Goal: Information Seeking & Learning: Learn about a topic

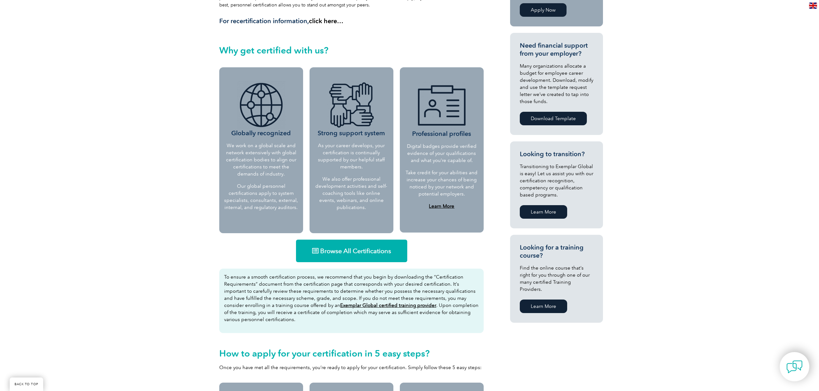
scroll to position [129, 0]
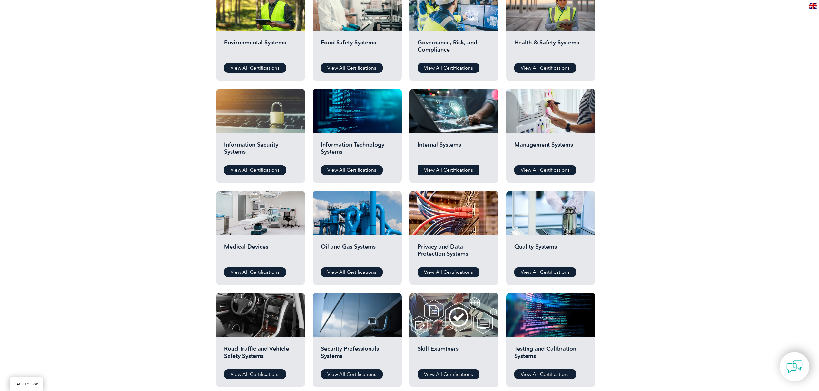
scroll to position [215, 0]
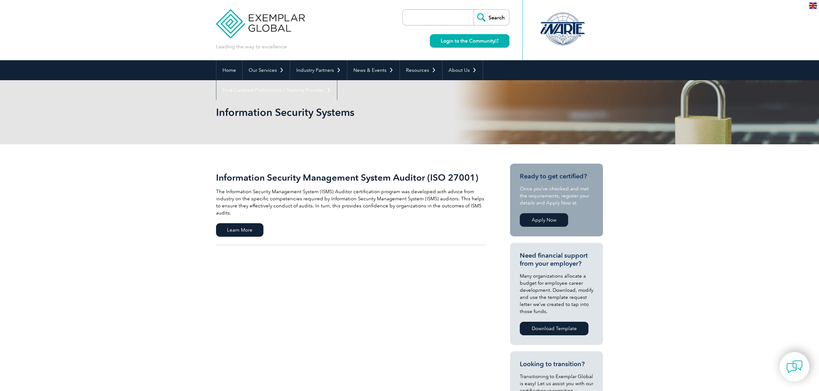
scroll to position [86, 0]
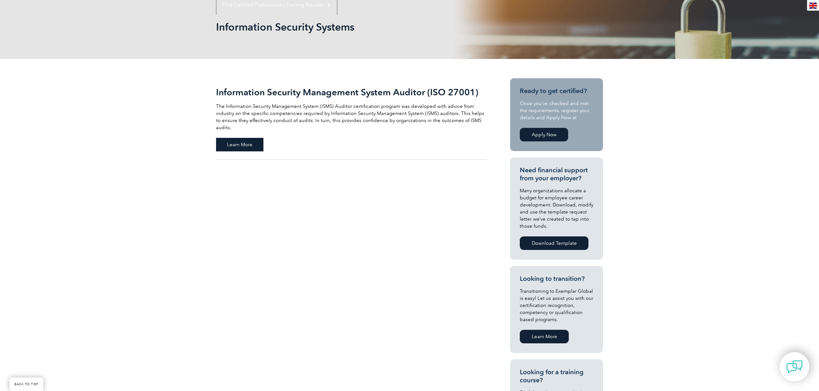
click at [239, 140] on span "Learn More" at bounding box center [239, 145] width 47 height 14
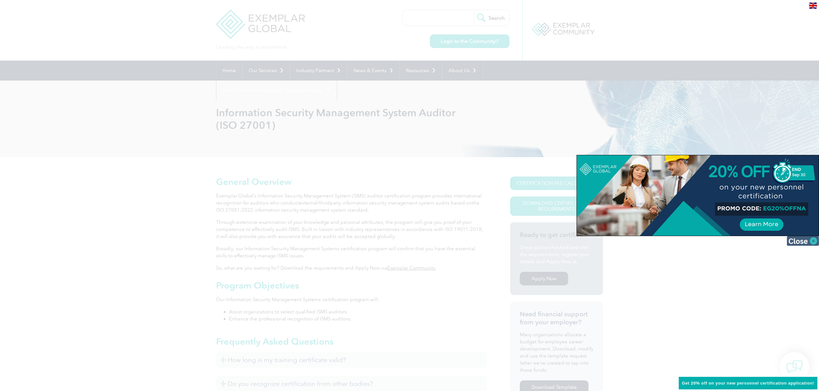
click at [807, 243] on img at bounding box center [802, 241] width 32 height 10
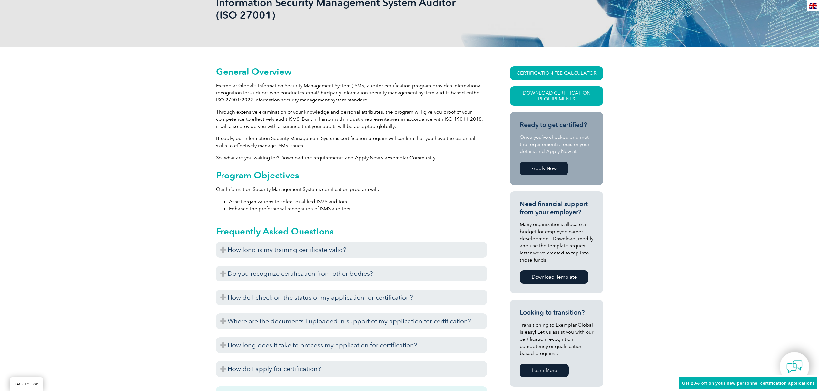
scroll to position [129, 0]
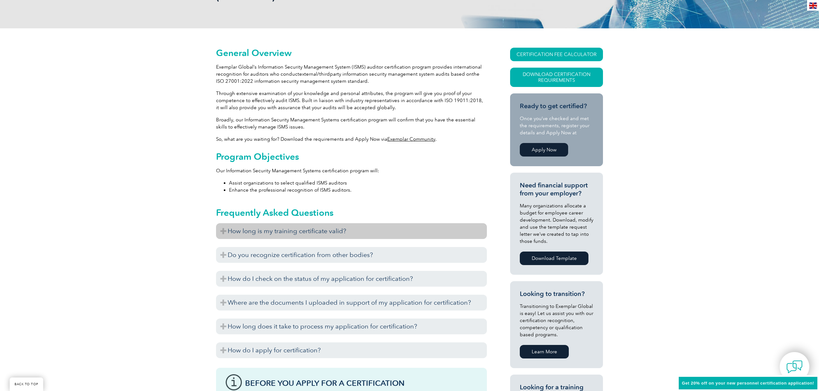
click at [266, 230] on h3 "How long is my training certificate valid?" at bounding box center [351, 231] width 271 height 16
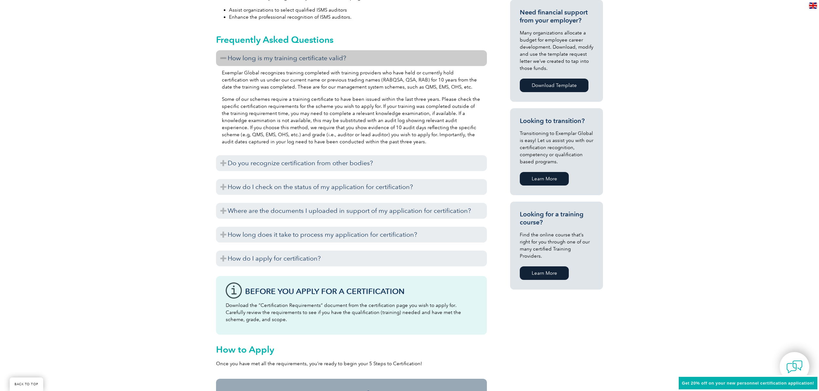
scroll to position [301, 0]
